Goal: Check status: Check status

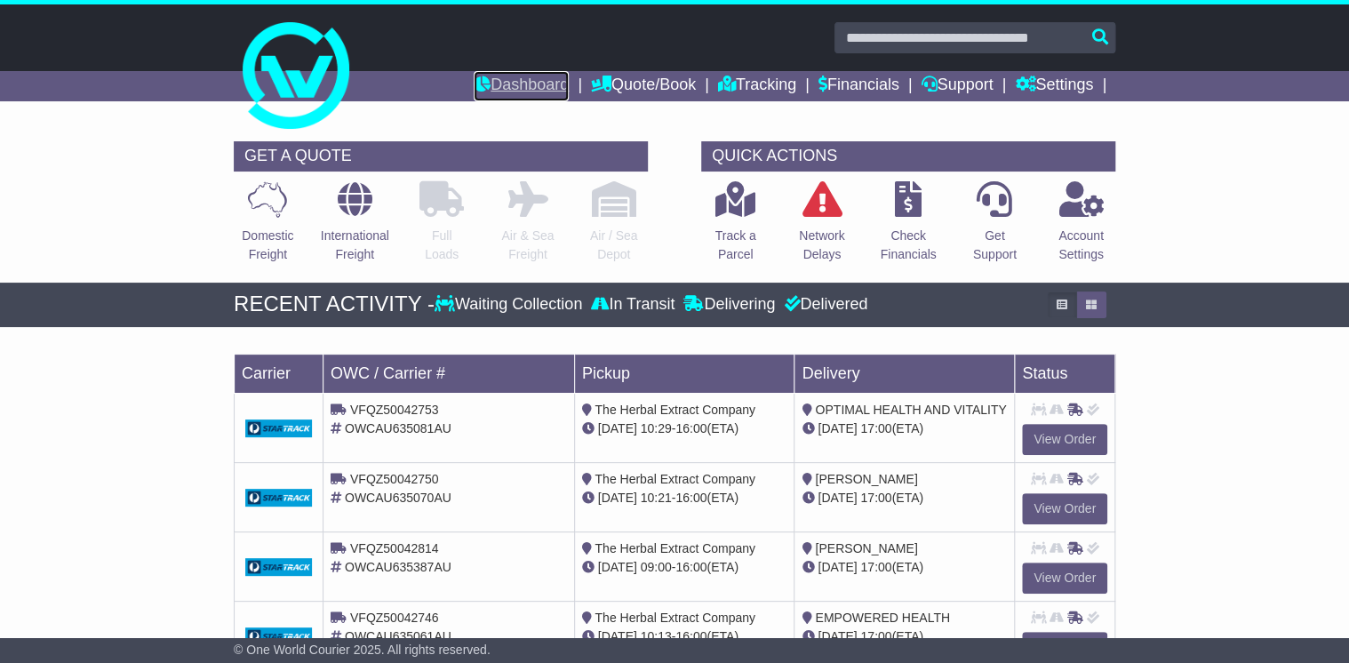
click at [509, 82] on link "Dashboard" at bounding box center [521, 86] width 95 height 30
click at [263, 213] on icon at bounding box center [267, 199] width 39 height 36
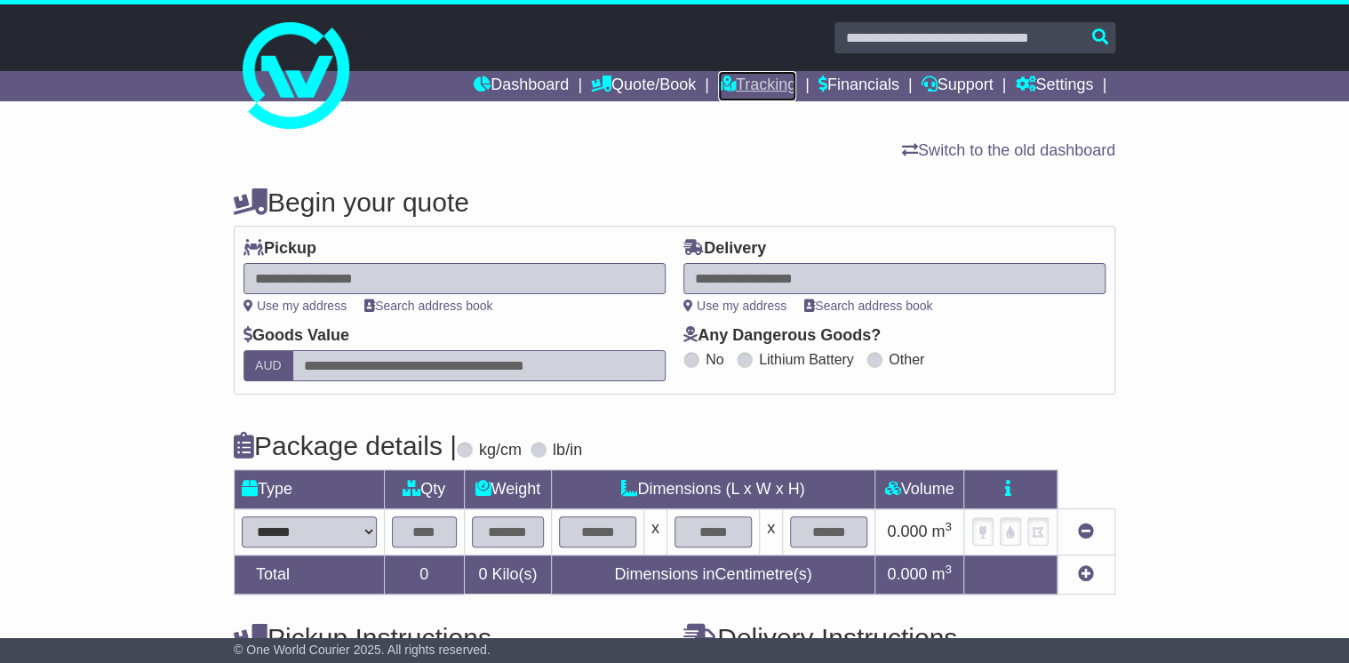
click at [777, 77] on link "Tracking" at bounding box center [757, 86] width 78 height 30
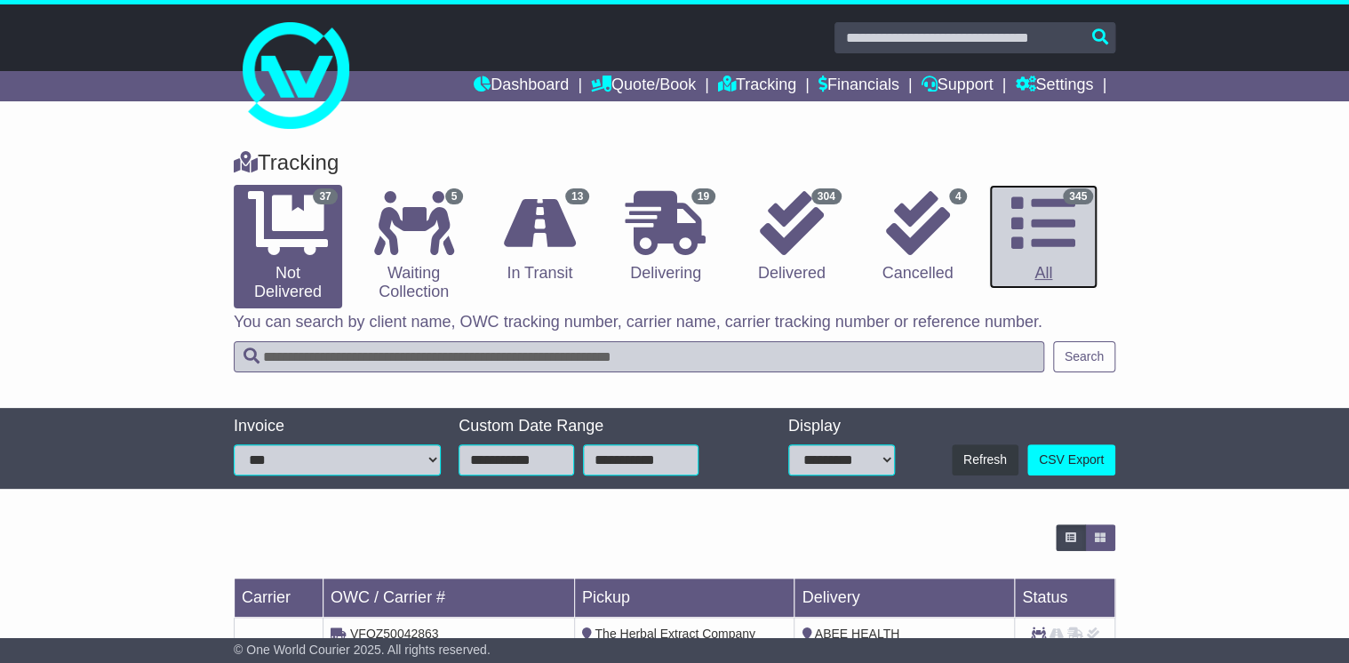
click at [1034, 220] on icon at bounding box center [1043, 223] width 64 height 64
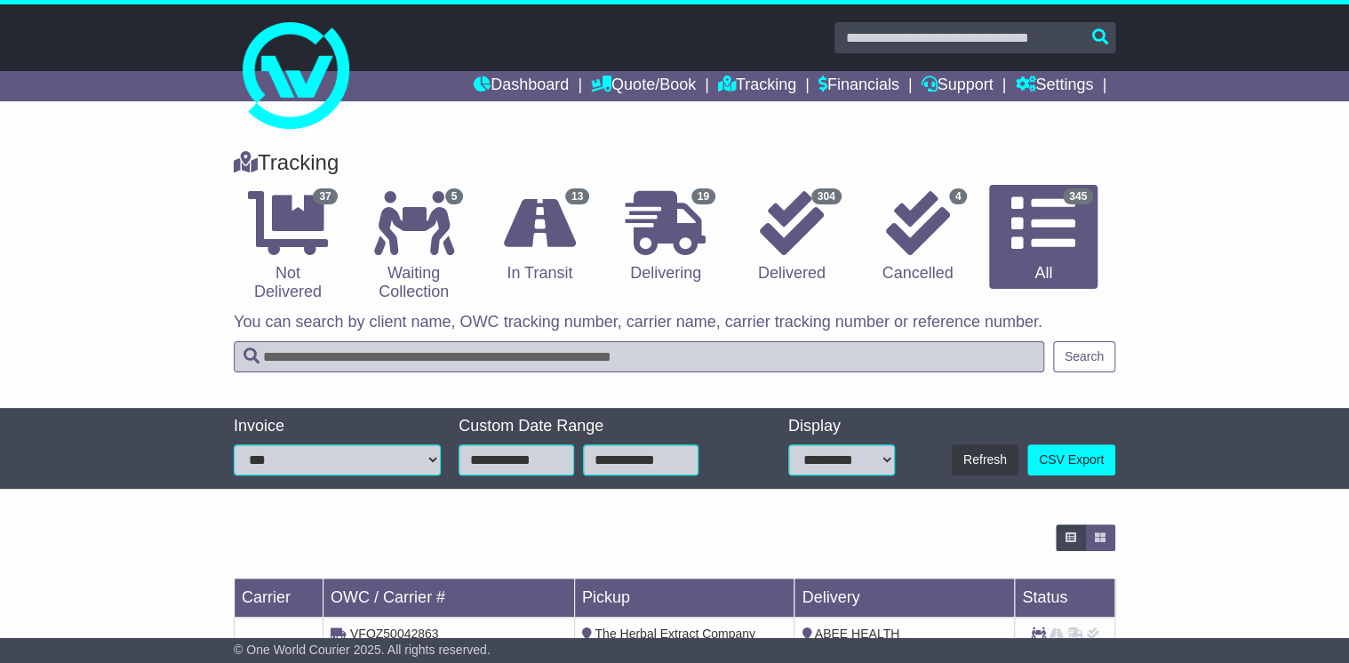
click at [267, 350] on input "text" at bounding box center [639, 356] width 811 height 31
type input "**********"
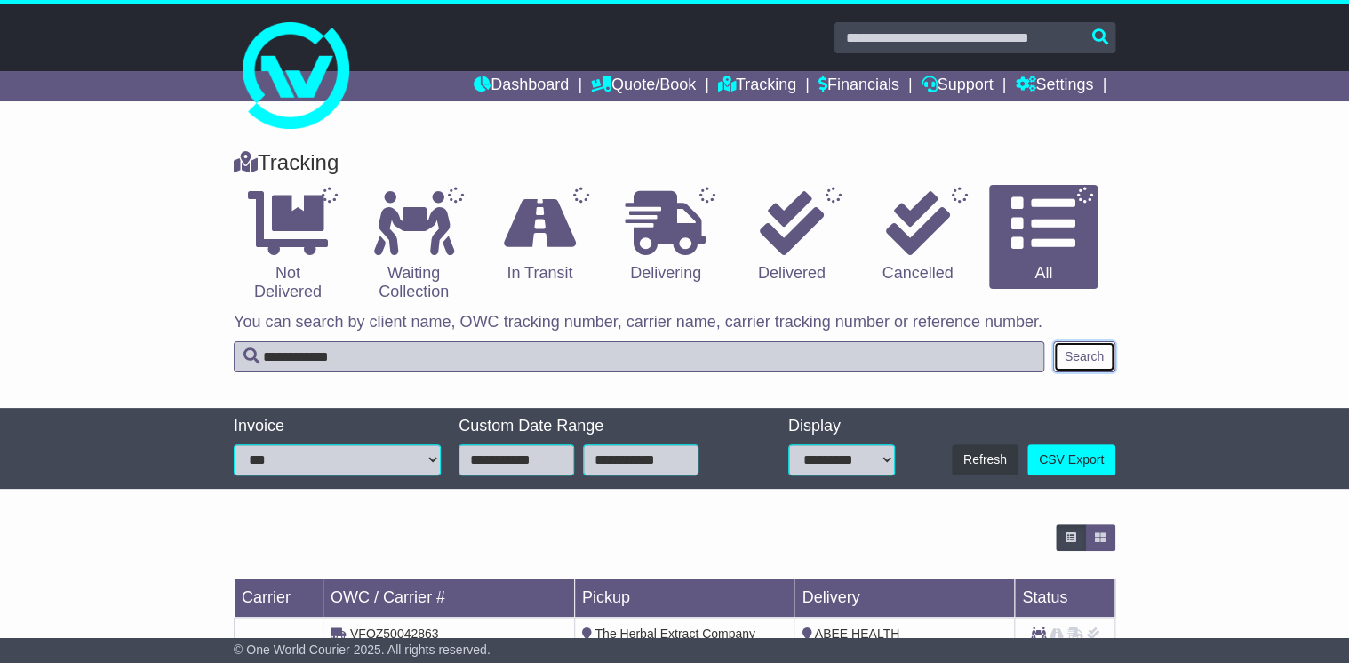
click at [1091, 350] on button "Search" at bounding box center [1084, 356] width 62 height 31
click at [1059, 236] on icon at bounding box center [1043, 223] width 64 height 64
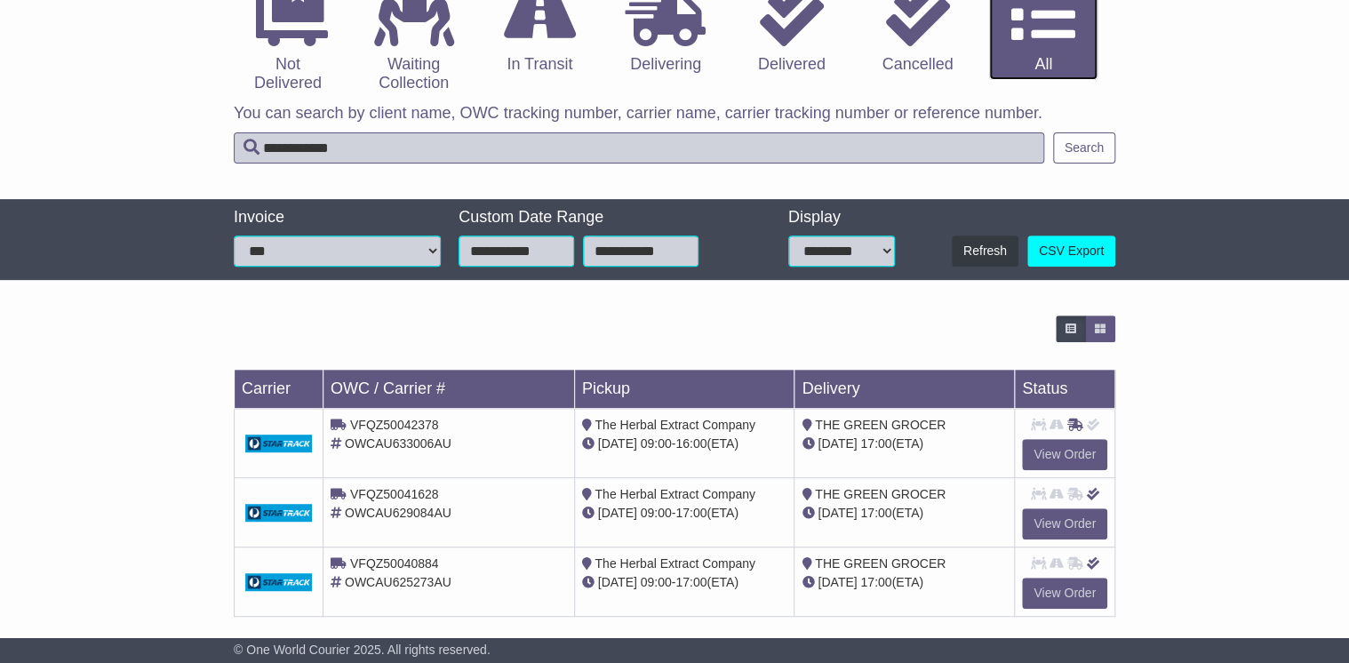
scroll to position [224, 0]
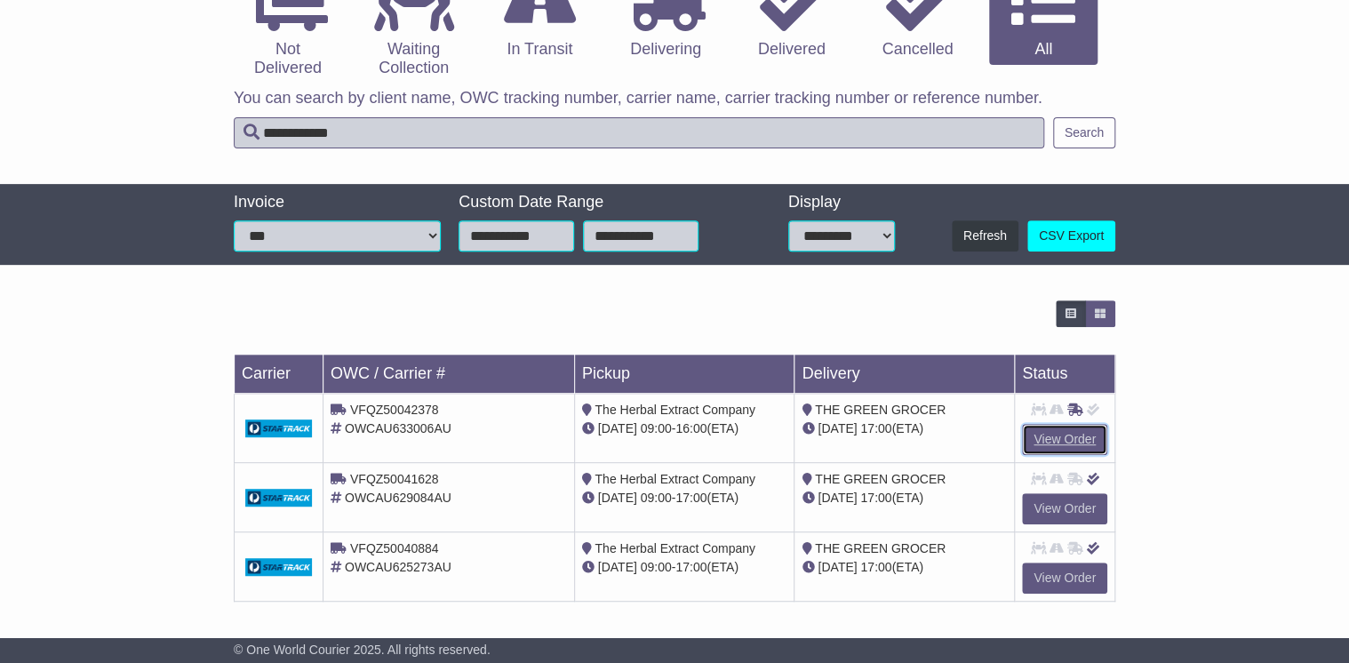
click at [1074, 434] on link "View Order" at bounding box center [1064, 439] width 85 height 31
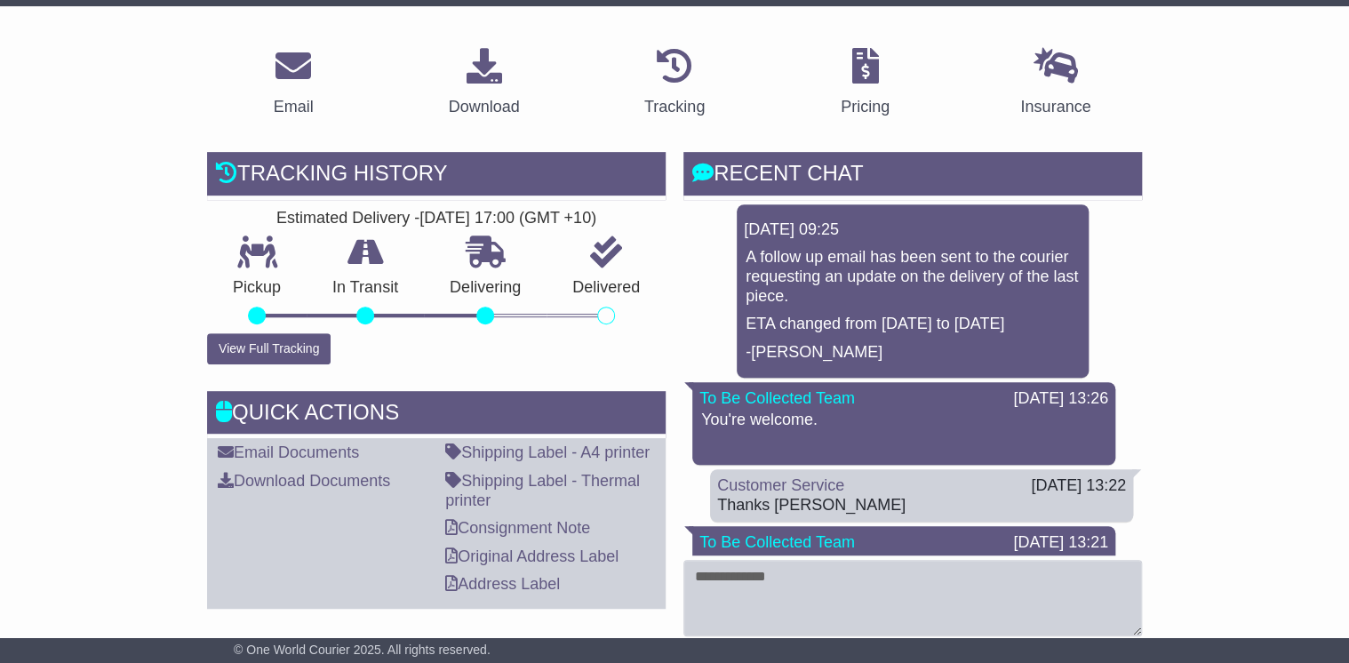
scroll to position [284, 0]
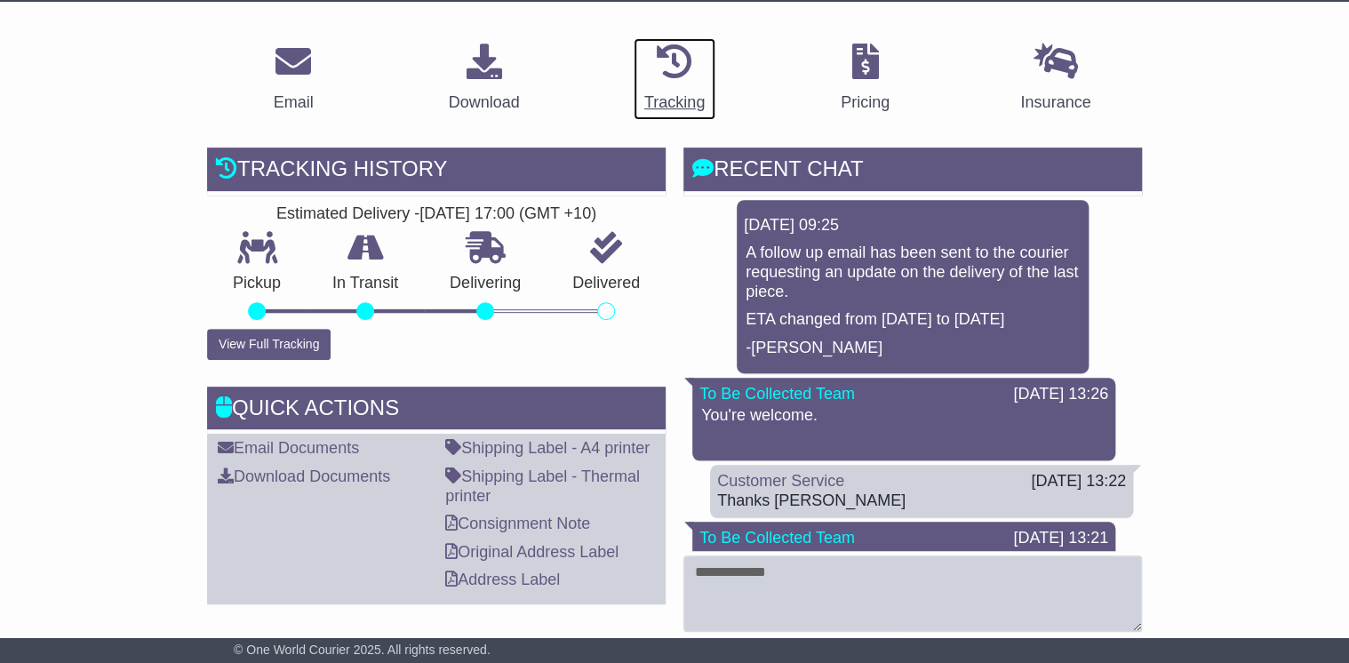
click at [675, 62] on icon at bounding box center [675, 62] width 36 height 36
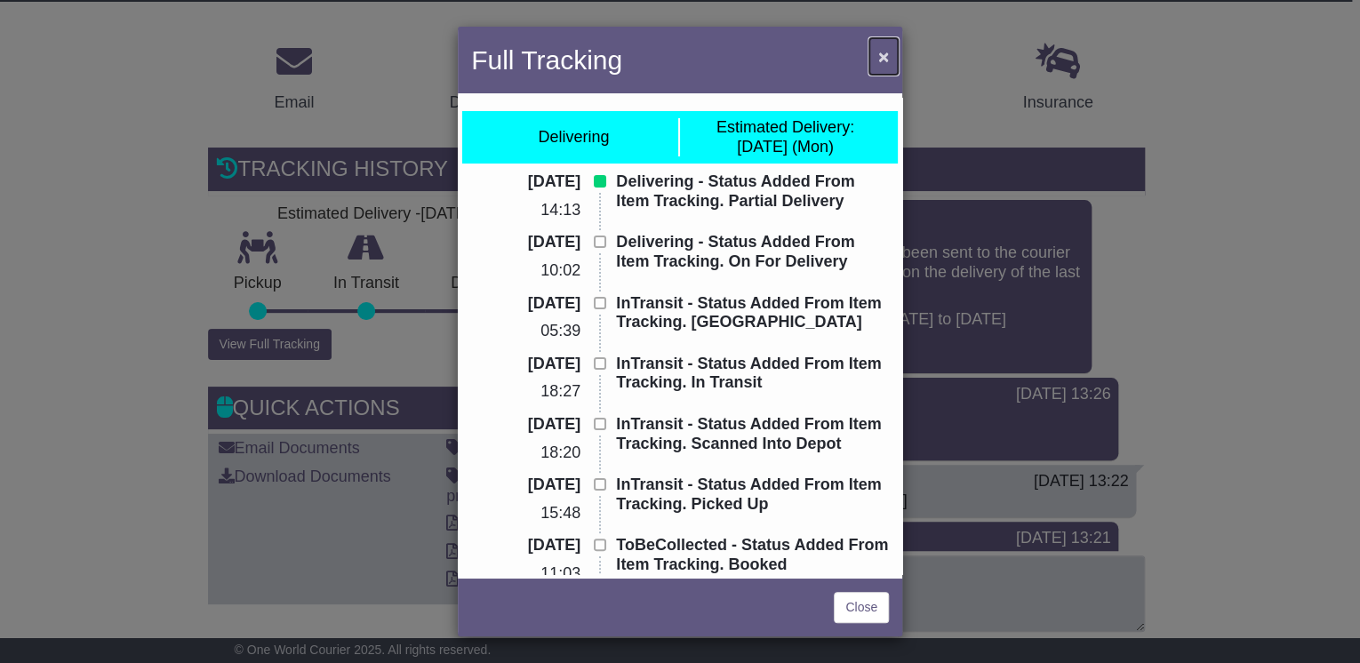
click at [879, 50] on span "×" at bounding box center [883, 56] width 11 height 20
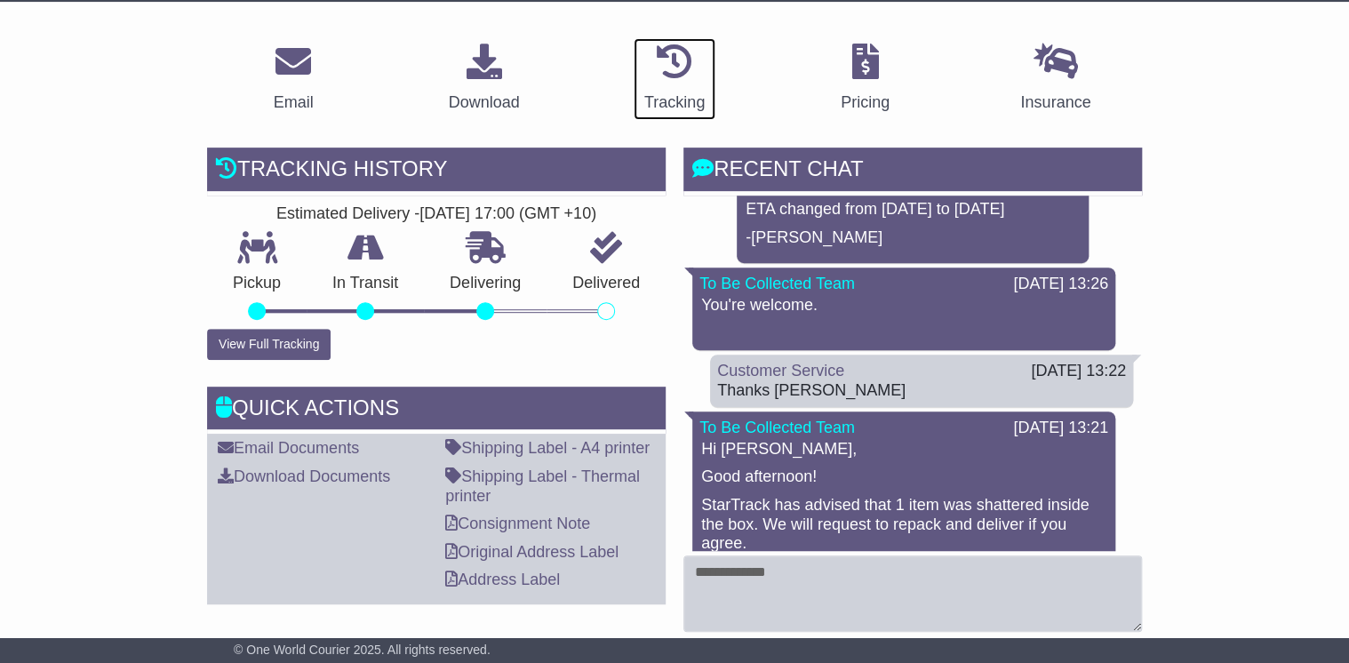
scroll to position [142, 0]
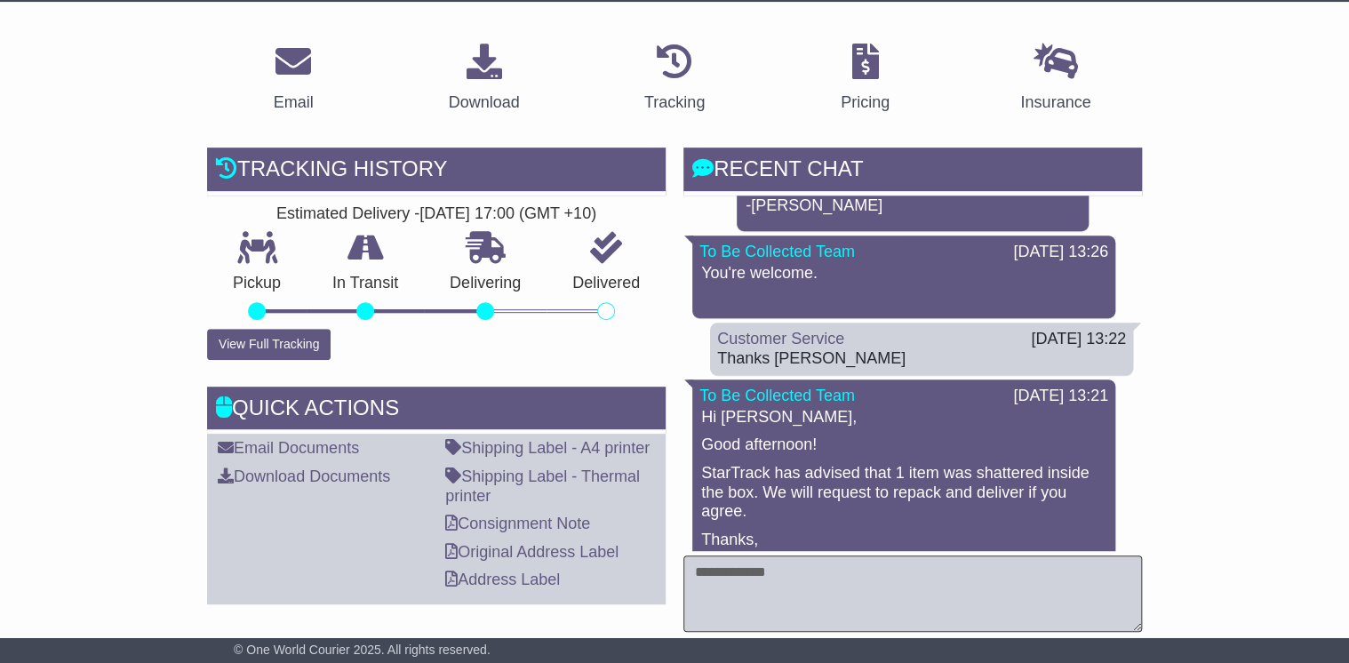
click at [743, 570] on textarea at bounding box center [912, 593] width 459 height 76
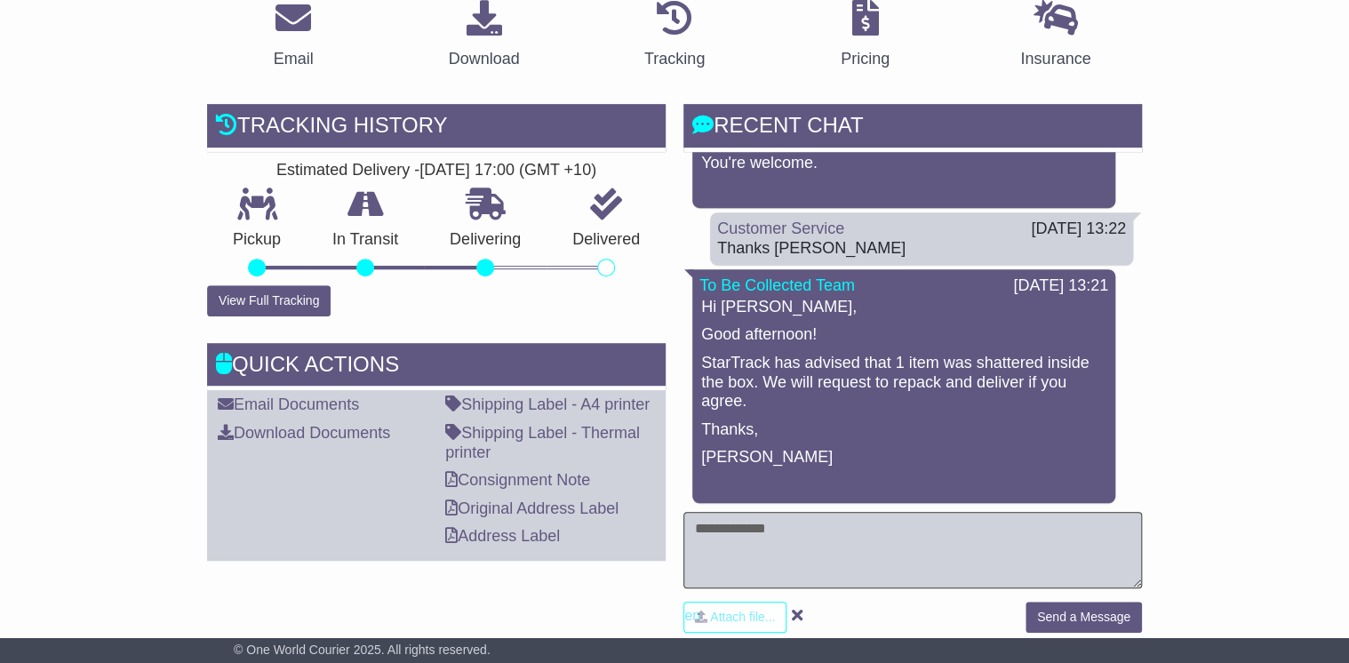
scroll to position [569, 0]
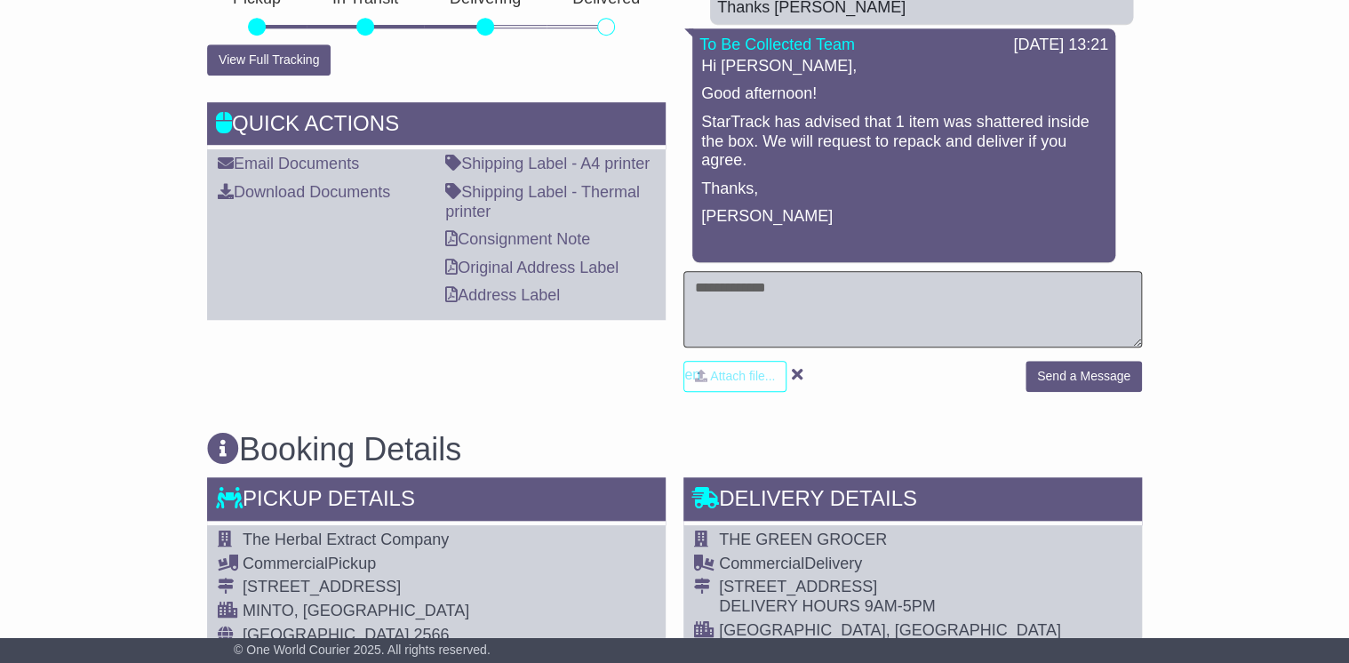
click at [718, 292] on textarea at bounding box center [912, 309] width 459 height 76
type textarea "*"
type textarea "**********"
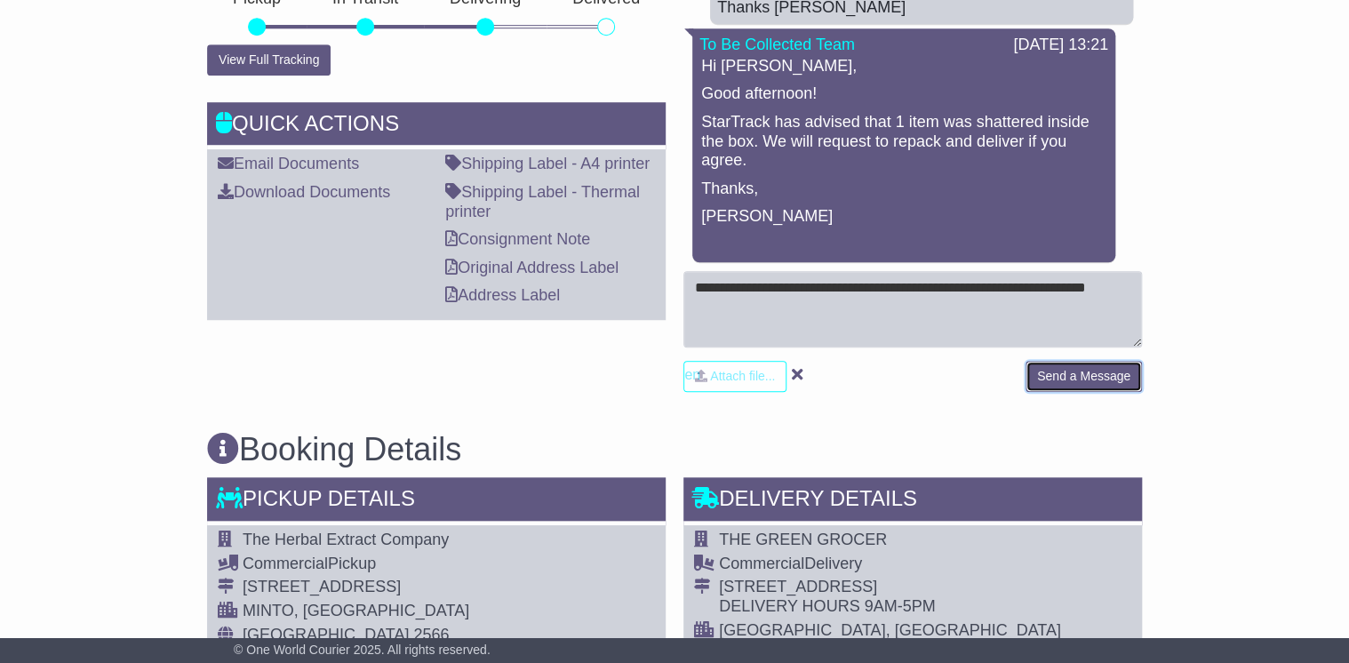
click at [1067, 366] on button "Send a Message" at bounding box center [1084, 376] width 116 height 31
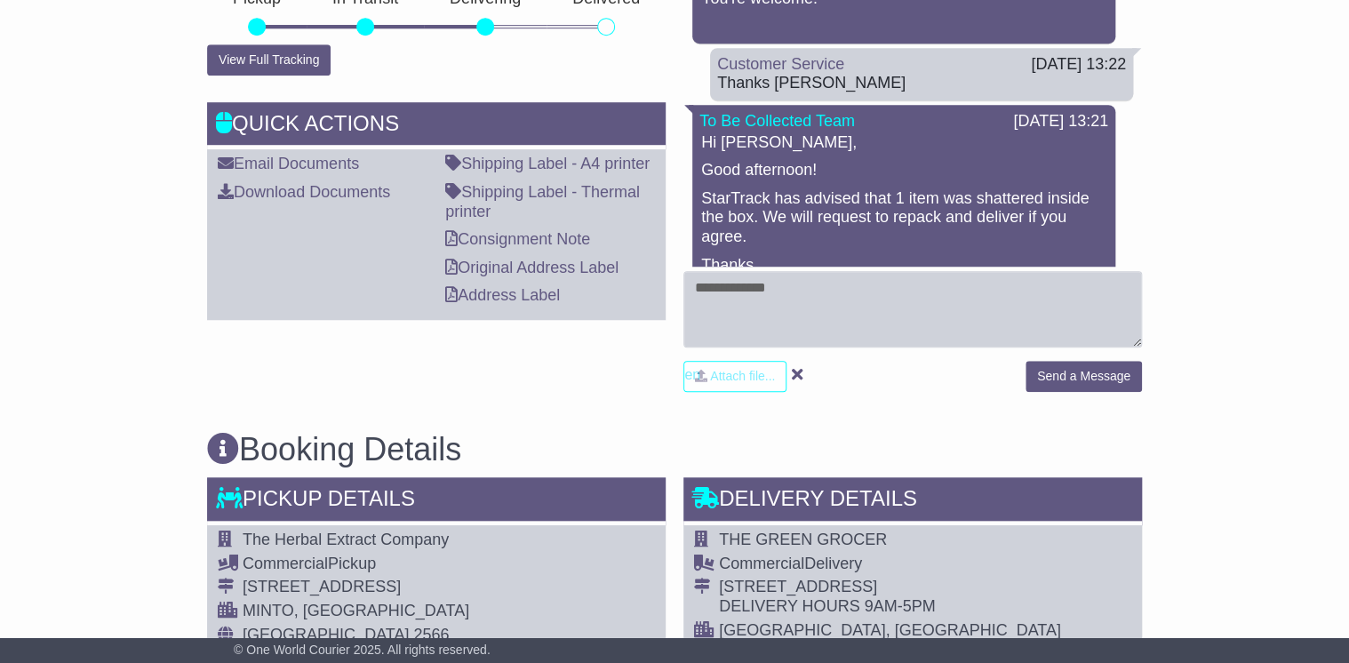
scroll to position [209, 0]
